Goal: Register for event/course

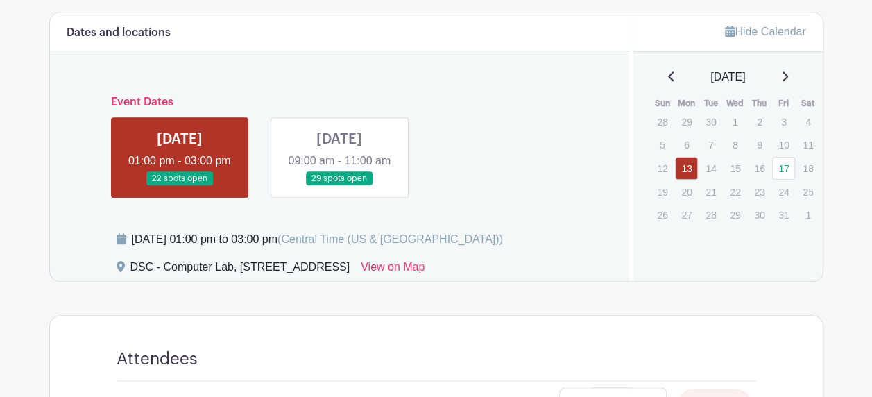
scroll to position [498, 0]
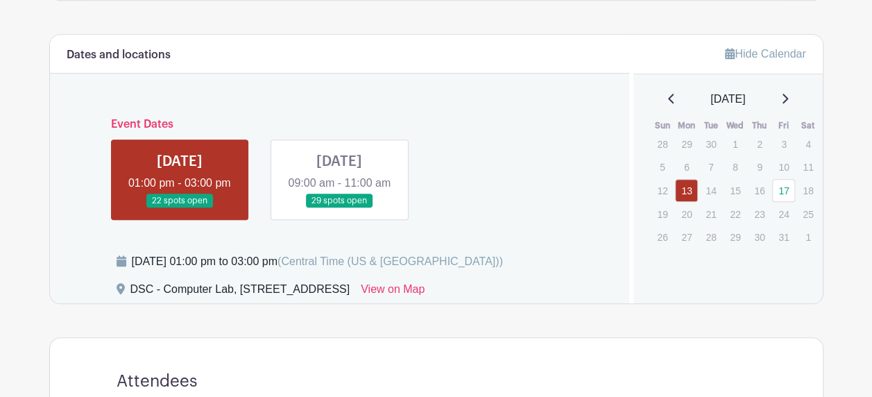
click at [339, 208] on link at bounding box center [339, 208] width 0 height 0
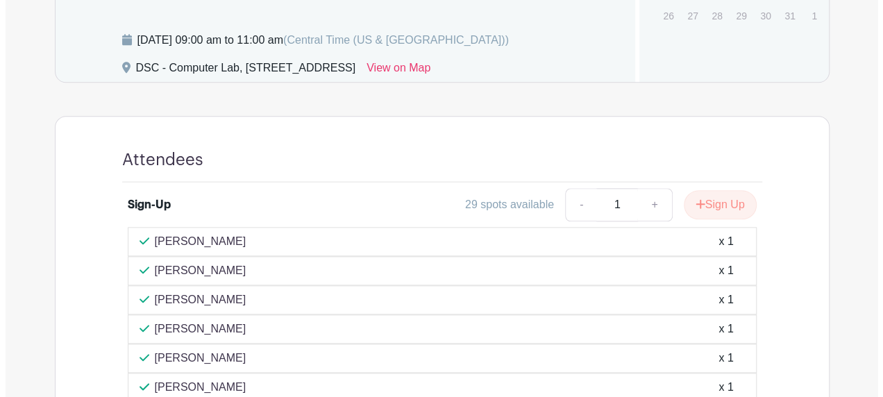
scroll to position [729, 0]
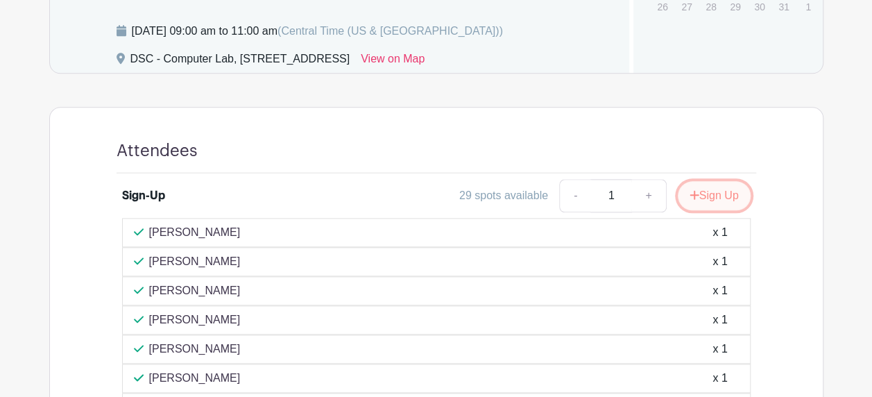
click at [724, 207] on button "Sign Up" at bounding box center [714, 195] width 73 height 29
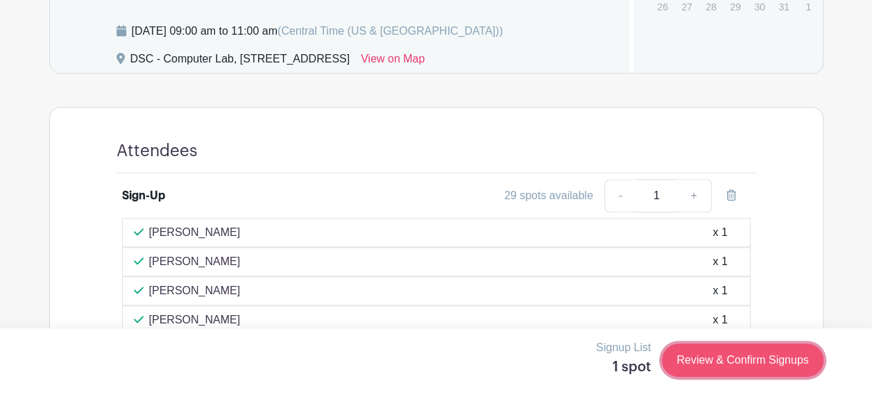
click at [751, 351] on link "Review & Confirm Signups" at bounding box center [742, 360] width 161 height 33
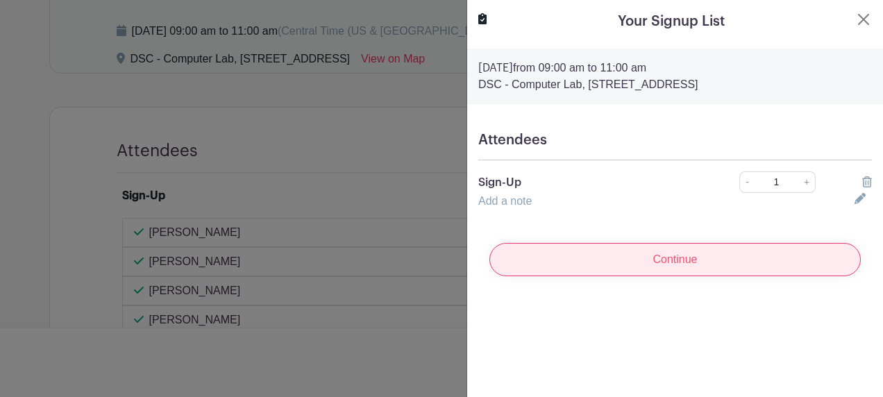
click at [725, 249] on input "Continue" at bounding box center [674, 259] width 371 height 33
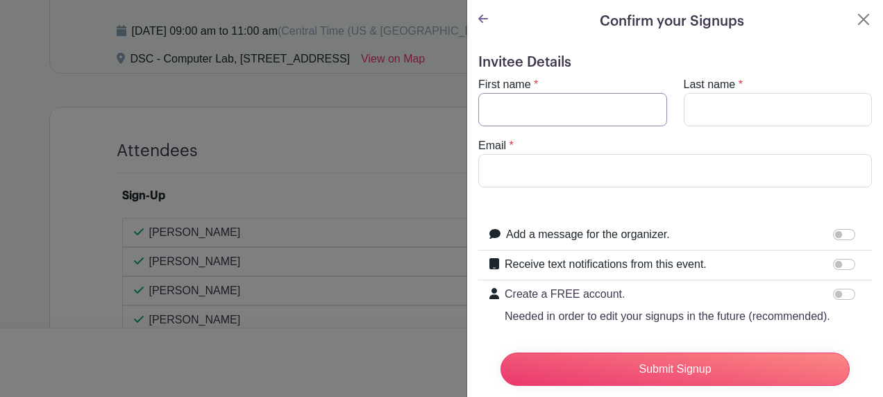
click at [512, 114] on input "First name" at bounding box center [572, 109] width 189 height 33
type input "[PERSON_NAME]"
type input "Price"
type input "[EMAIL_ADDRESS][DOMAIN_NAME]"
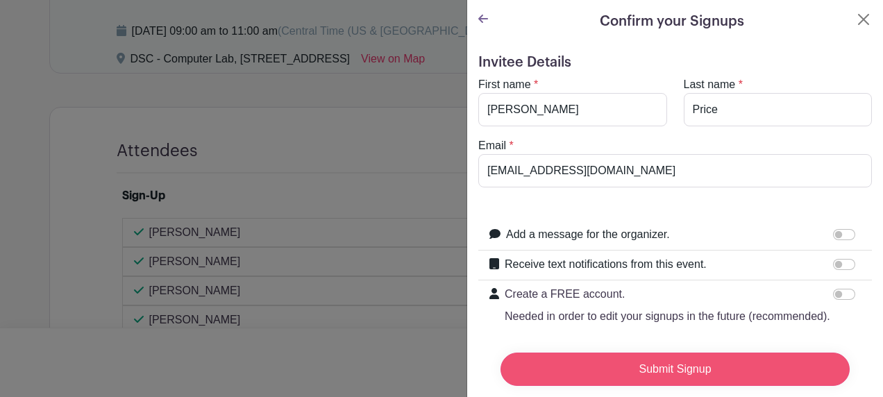
click at [641, 353] on input "Submit Signup" at bounding box center [674, 369] width 349 height 33
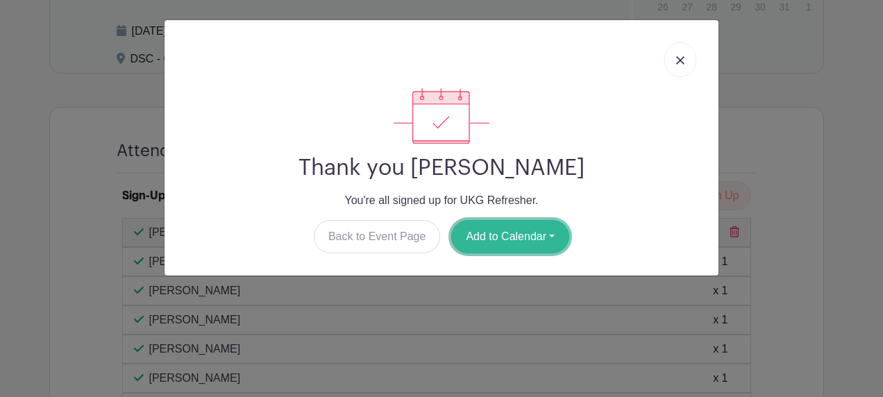
click at [532, 245] on button "Add to Calendar" at bounding box center [510, 236] width 118 height 33
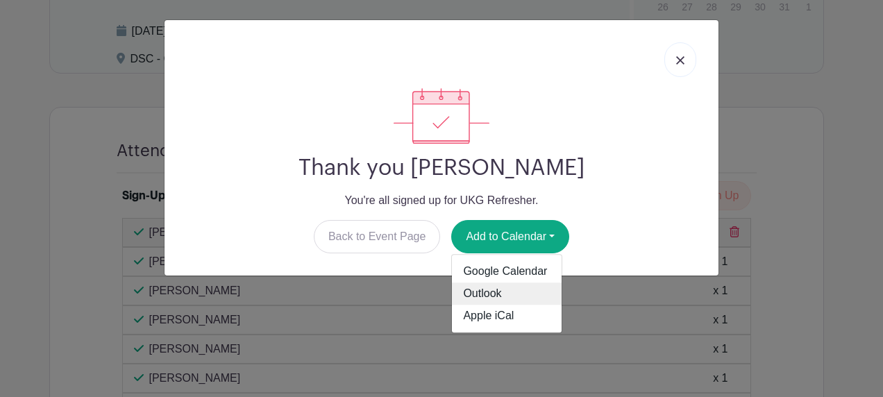
click at [507, 289] on link "Outlook" at bounding box center [507, 294] width 110 height 22
